Goal: Information Seeking & Learning: Understand process/instructions

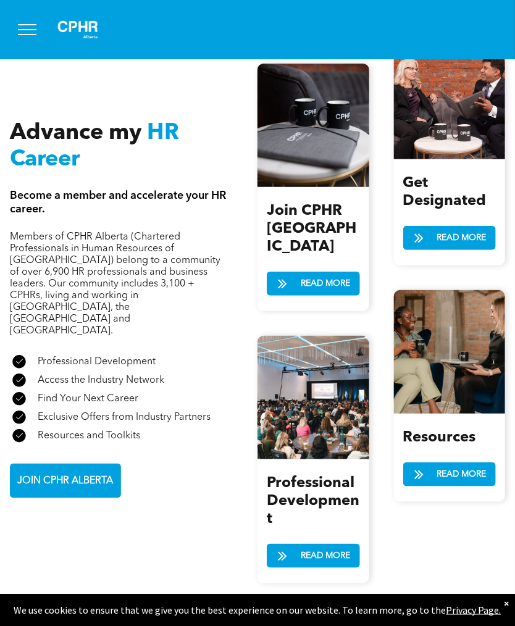
scroll to position [1359, 0]
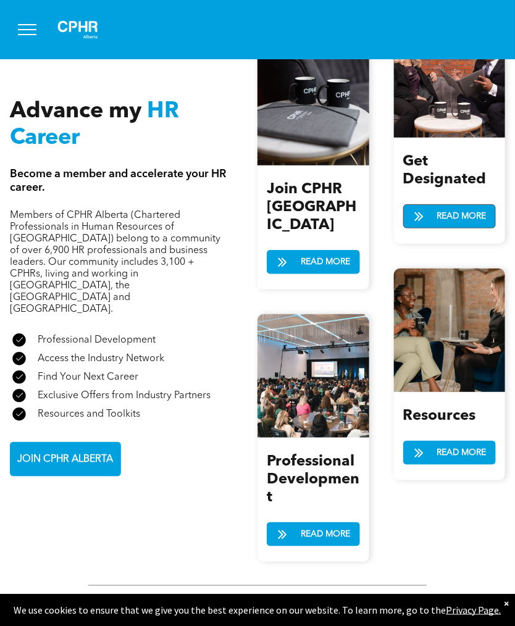
click at [460, 210] on span "READ MORE" at bounding box center [462, 216] width 58 height 23
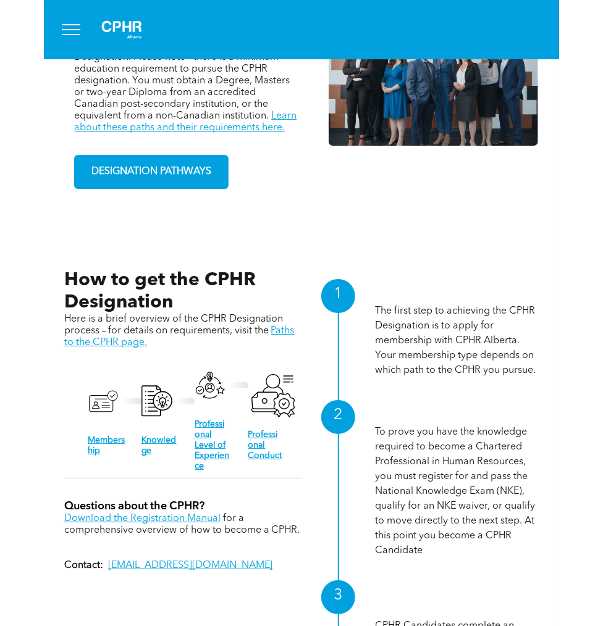
scroll to position [978, 0]
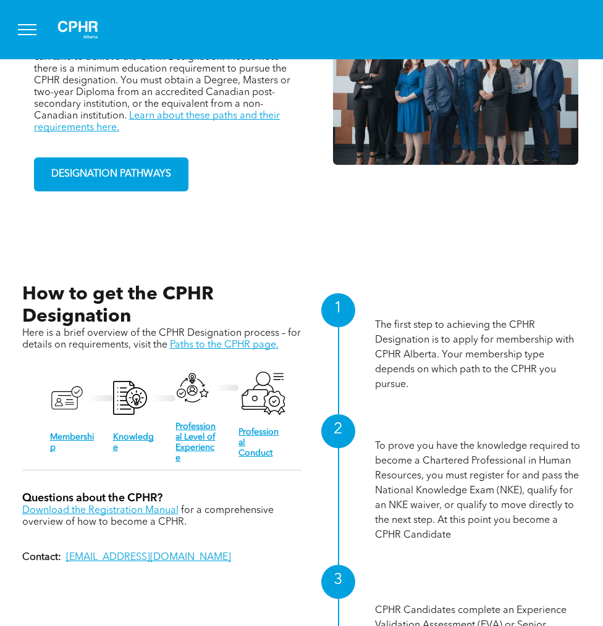
click at [449, 330] on p "The first step to achieving the CPHR Designation is to apply for membership wit…" at bounding box center [478, 355] width 206 height 74
